Goal: Information Seeking & Learning: Learn about a topic

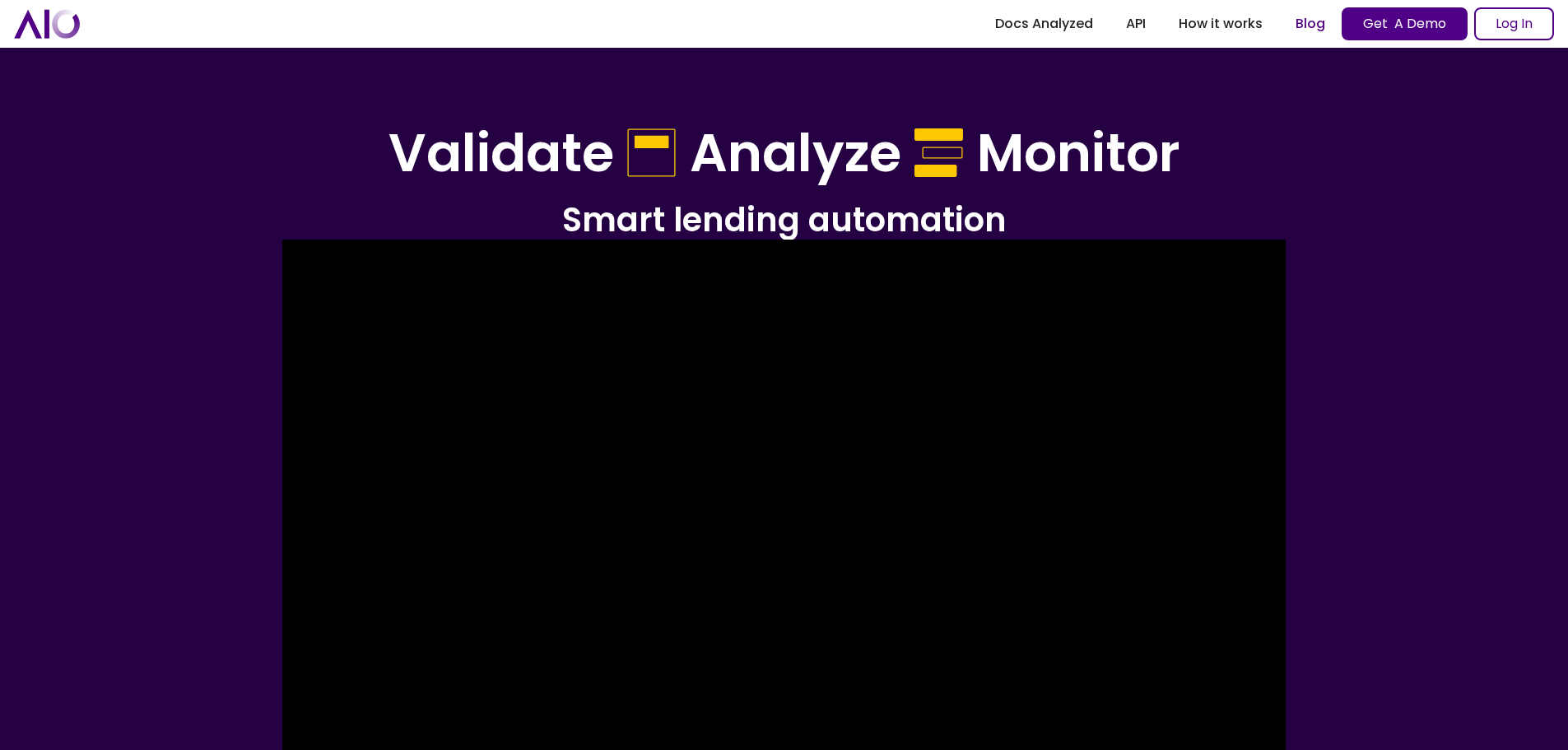
click at [1307, 26] on link "Blog" at bounding box center [1311, 23] width 63 height 30
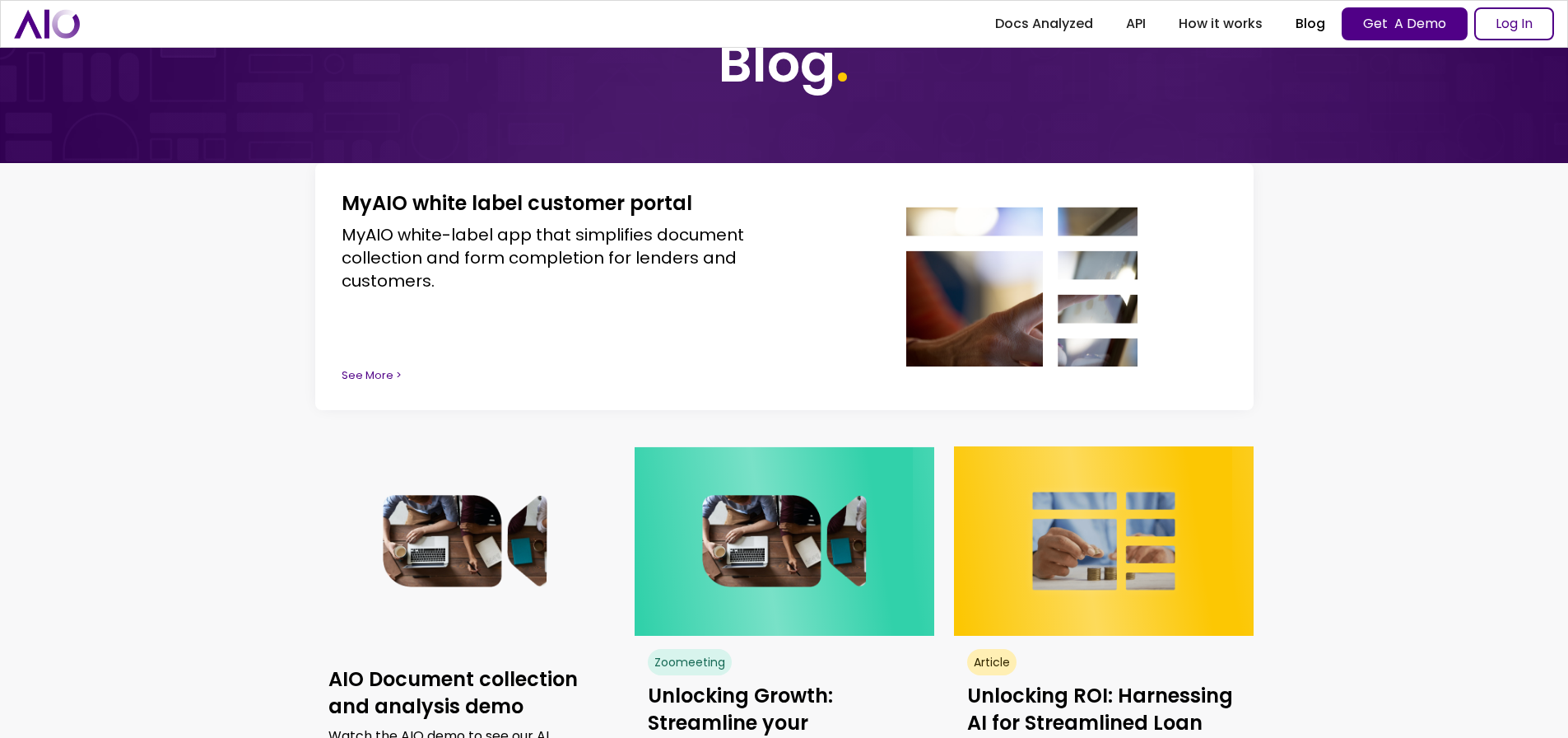
scroll to position [82, 0]
click at [360, 371] on div "See More >" at bounding box center [559, 376] width 410 height 16
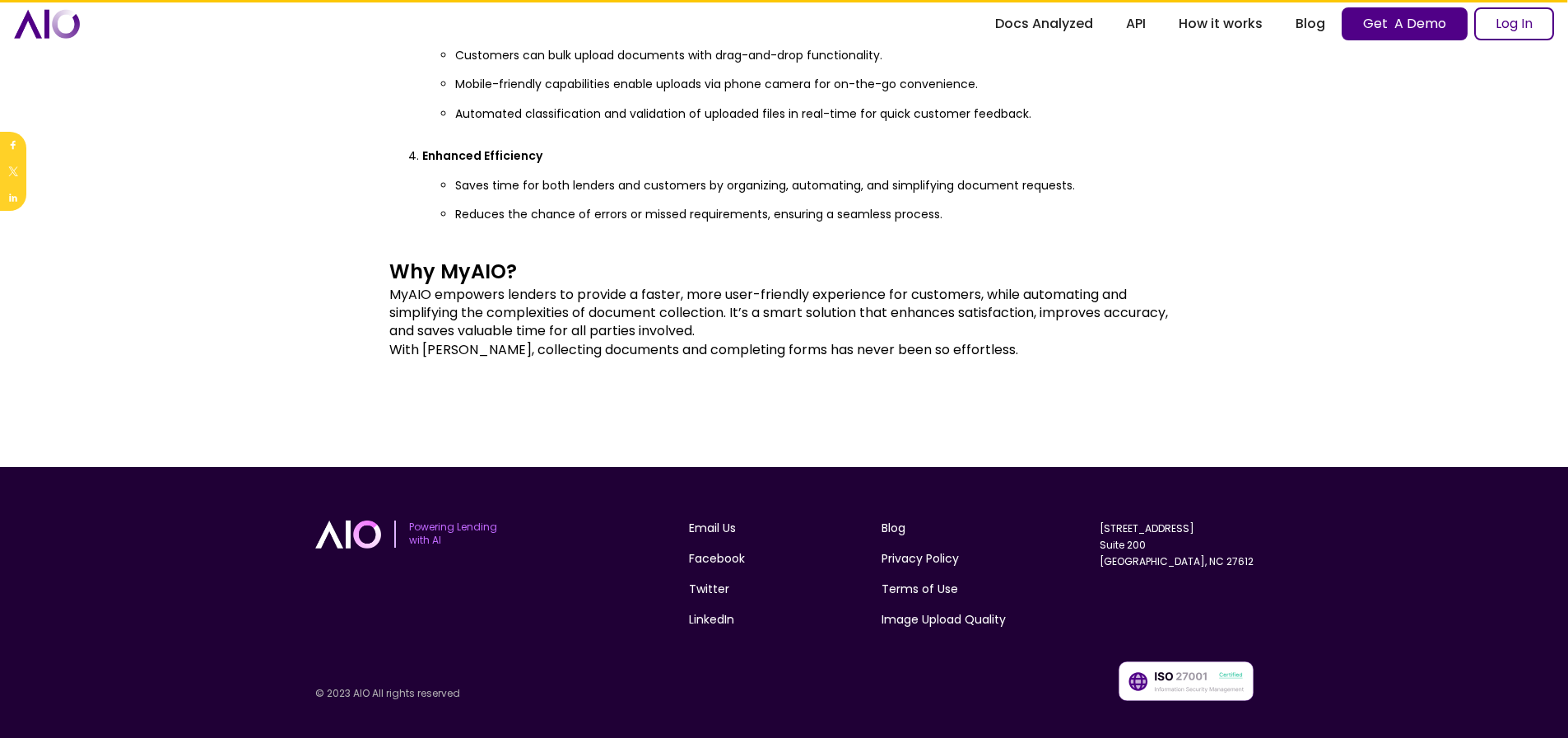
scroll to position [1282, 0]
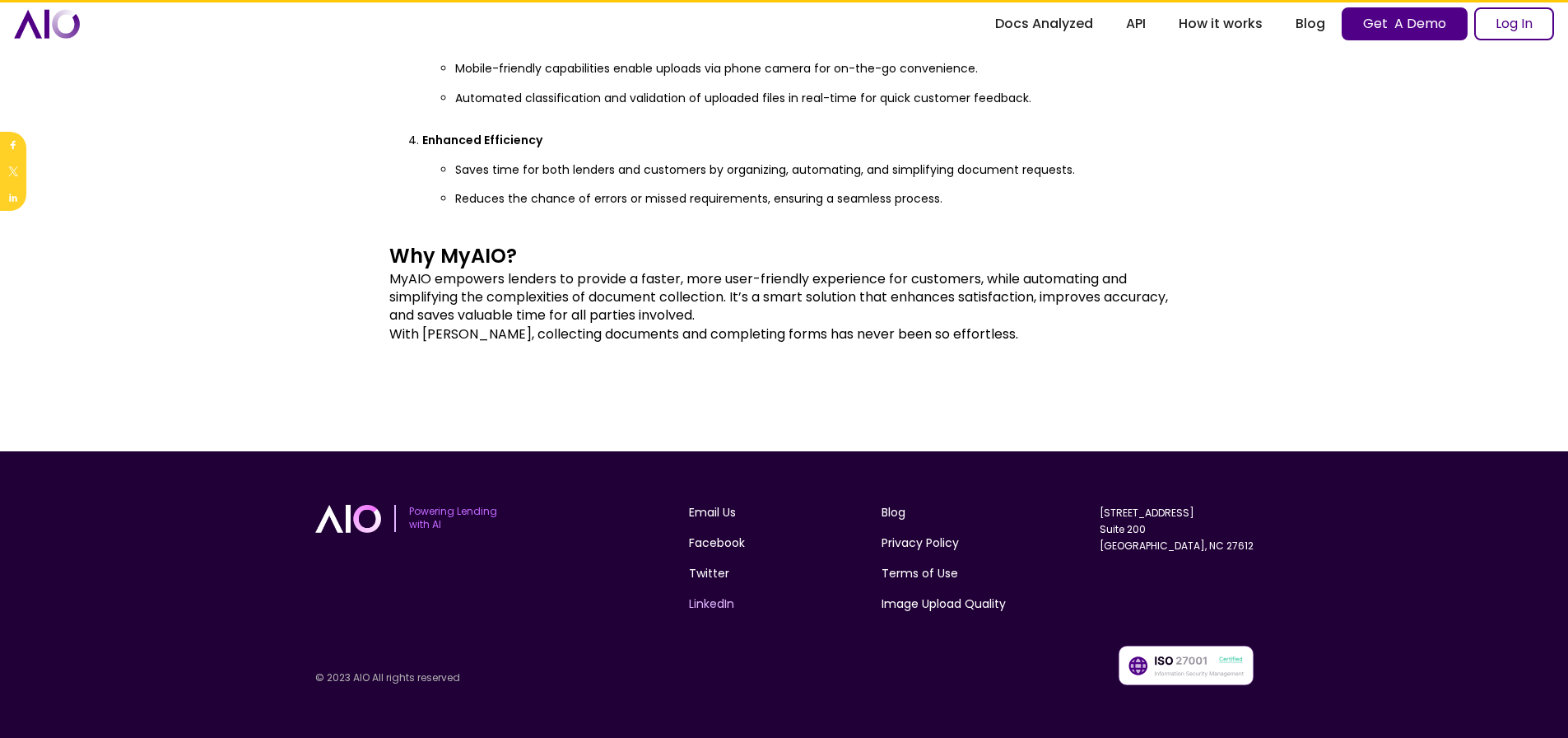
click at [710, 602] on link "LinkedIn" at bounding box center [711, 604] width 45 height 17
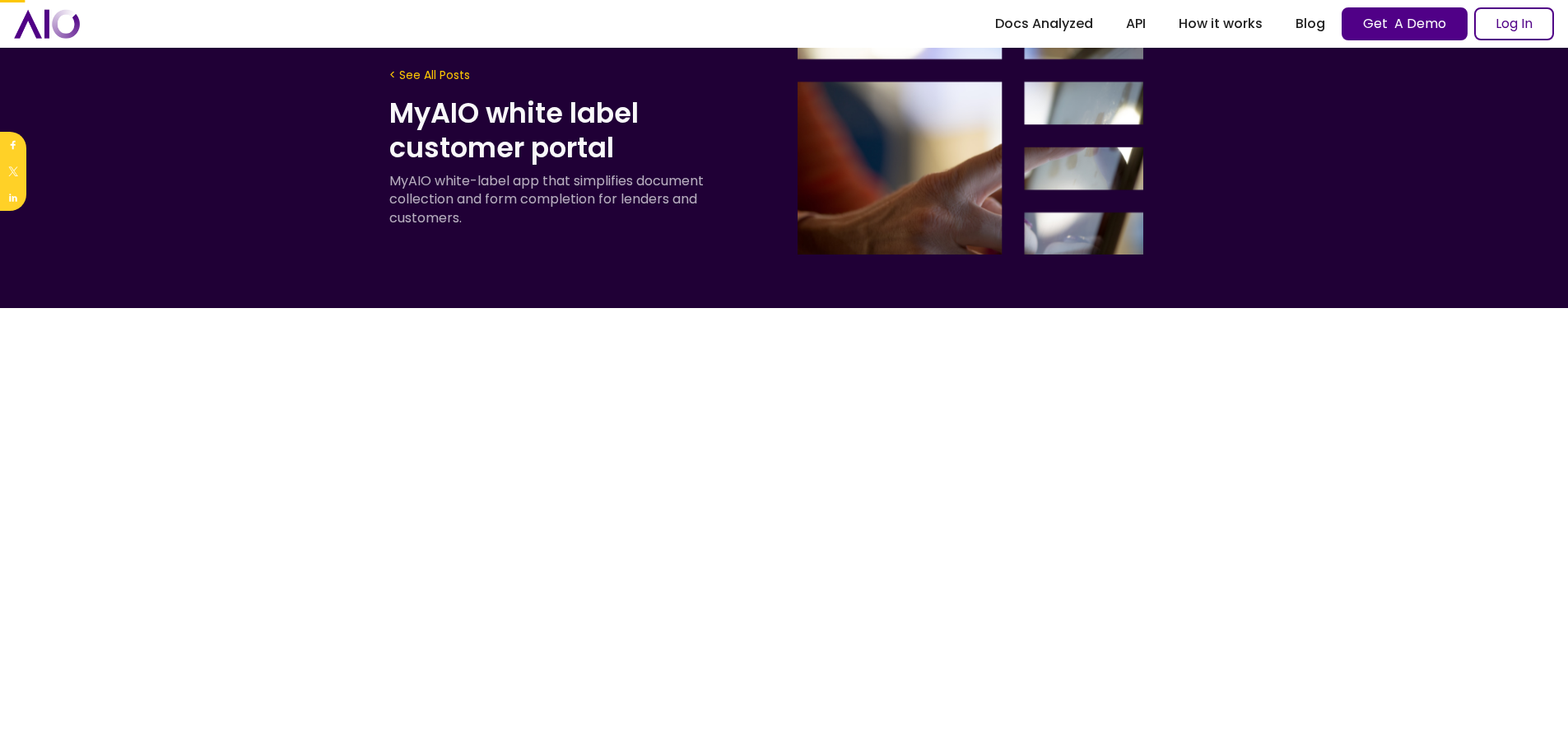
scroll to position [0, 0]
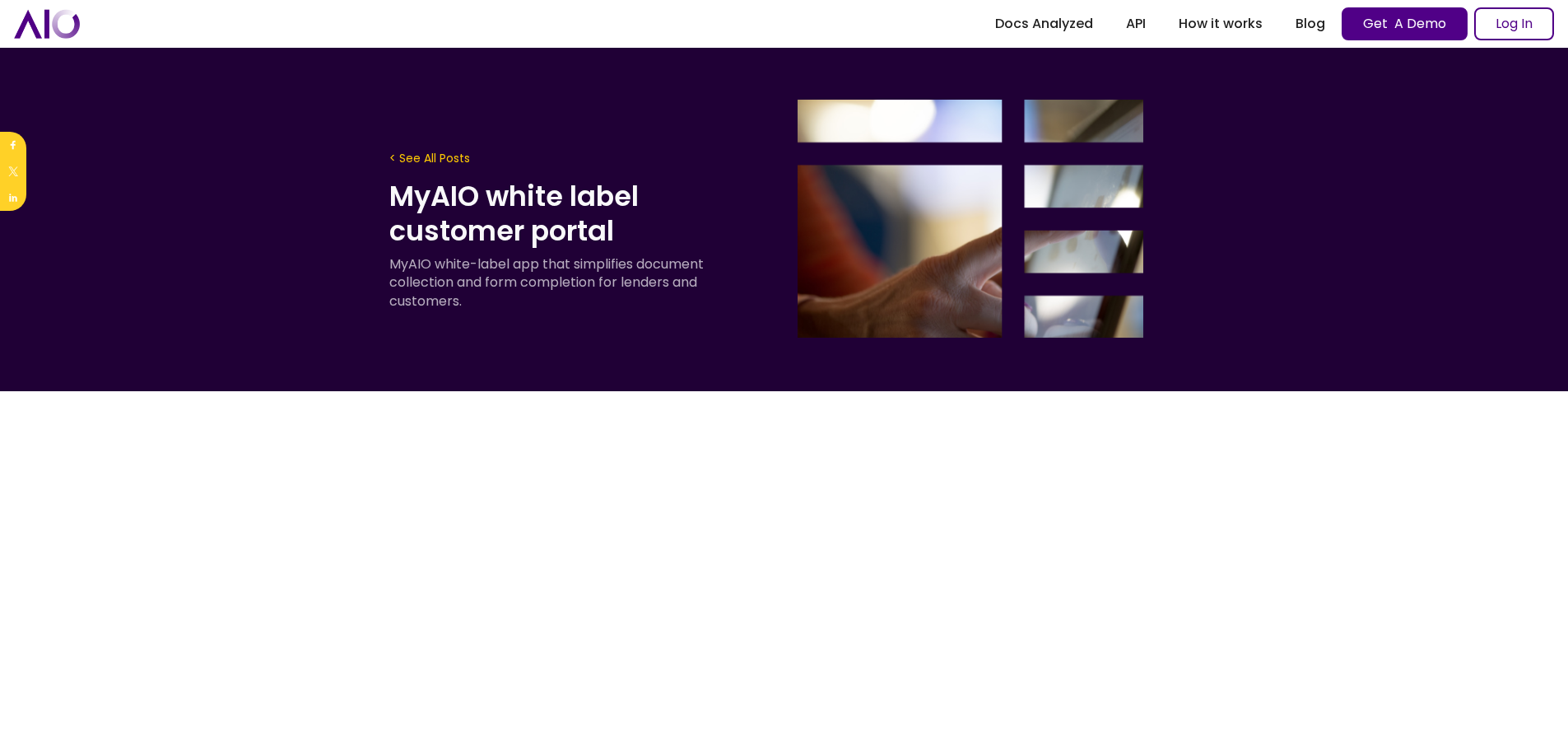
click at [43, 31] on img "home" at bounding box center [47, 23] width 66 height 29
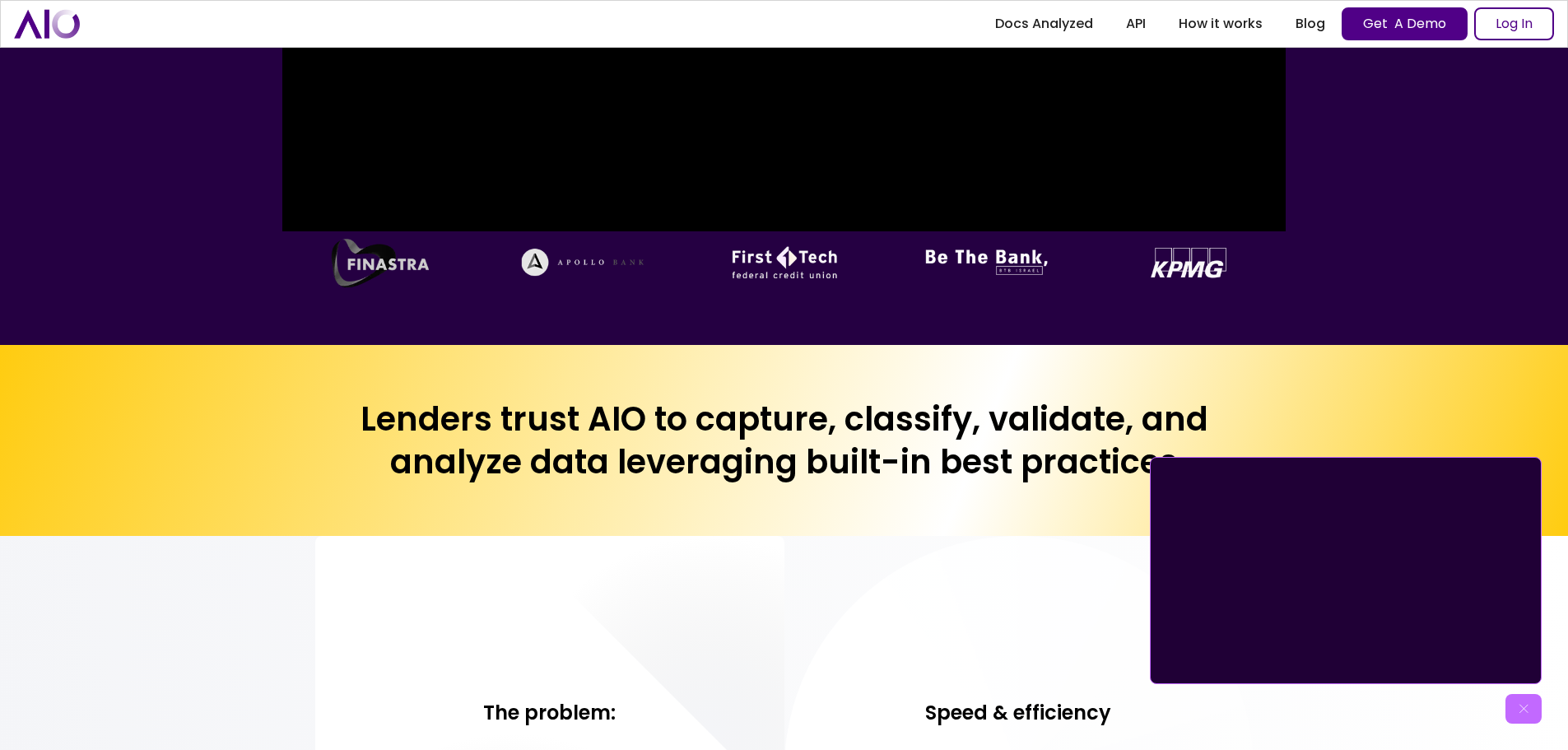
scroll to position [987, 0]
click at [1521, 714] on img at bounding box center [1523, 708] width 16 height 16
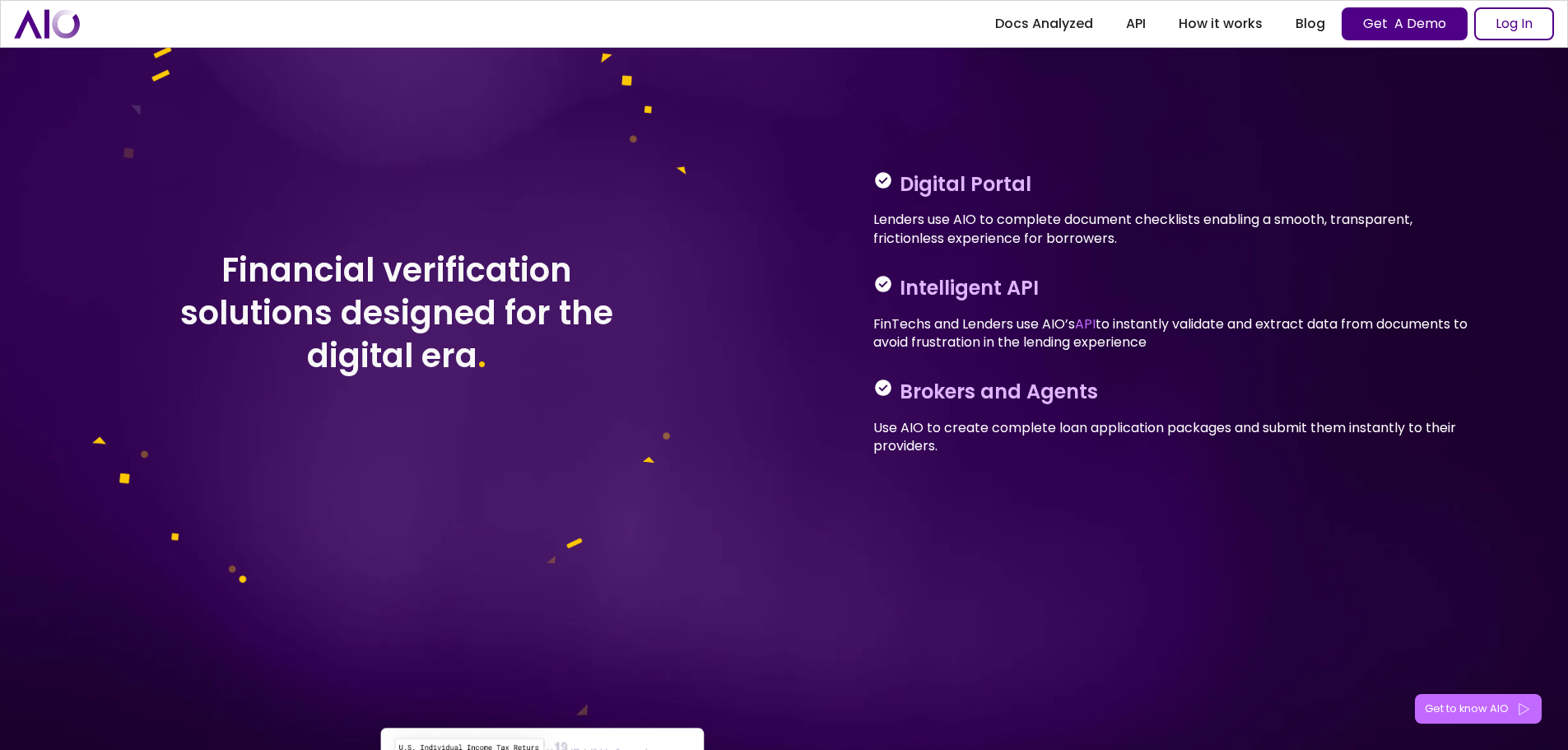
scroll to position [2468, 0]
